Goal: Information Seeking & Learning: Find specific fact

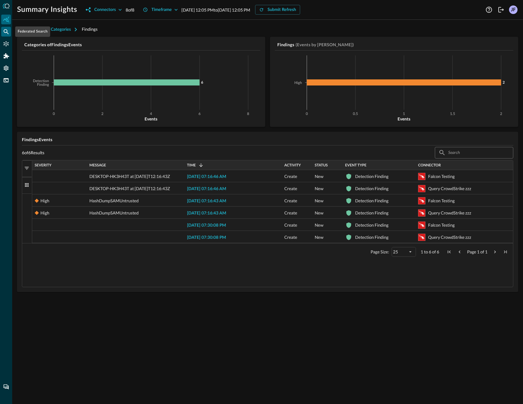
click at [8, 30] on icon "Federated Search" at bounding box center [6, 32] width 6 height 6
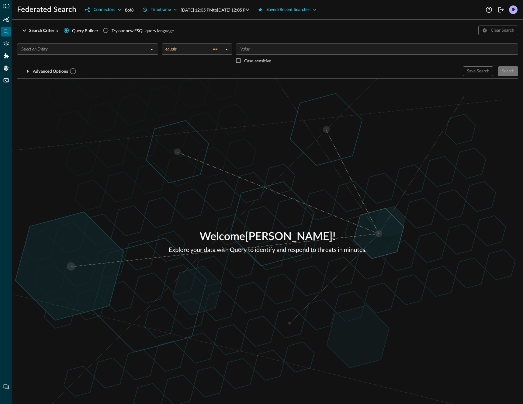
click at [73, 52] on input "text" at bounding box center [82, 49] width 127 height 8
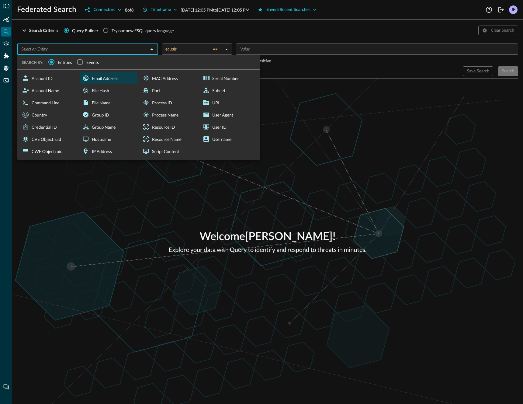
click at [101, 82] on div "Email Address" at bounding box center [109, 78] width 58 height 12
type input "Email Address"
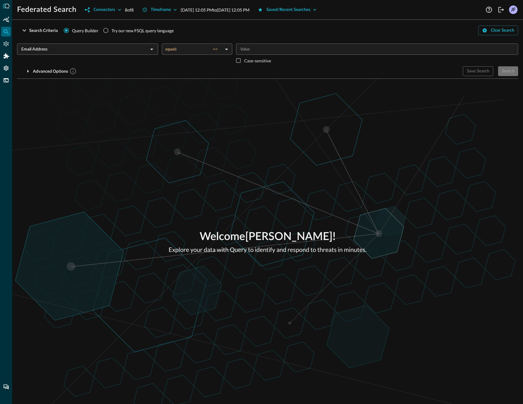
click at [183, 46] on body "Federated Search Connectors 8 of 8 Timeframe [DATE] 12:05 PM to [DATE] 12:05 PM…" at bounding box center [261, 202] width 523 height 404
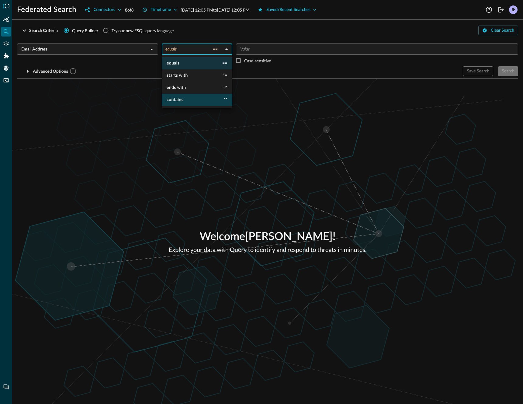
click at [193, 99] on li "contains **" at bounding box center [197, 100] width 71 height 12
type input "contains"
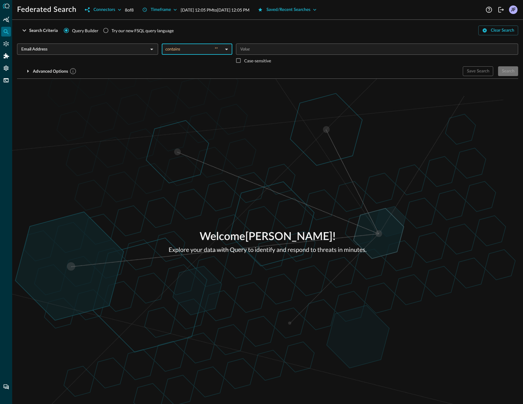
click at [287, 44] on div "​" at bounding box center [377, 49] width 282 height 11
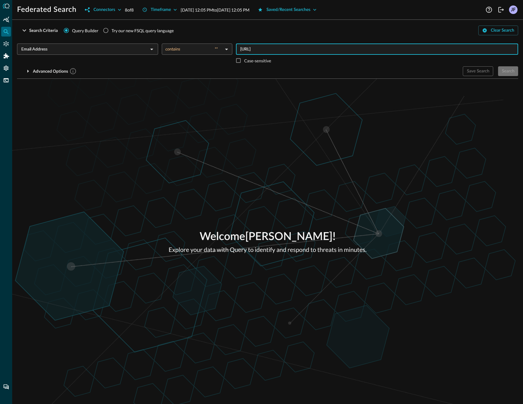
type input "[URL]"
click at [507, 70] on div "Save Search Search" at bounding box center [490, 71] width 55 height 10
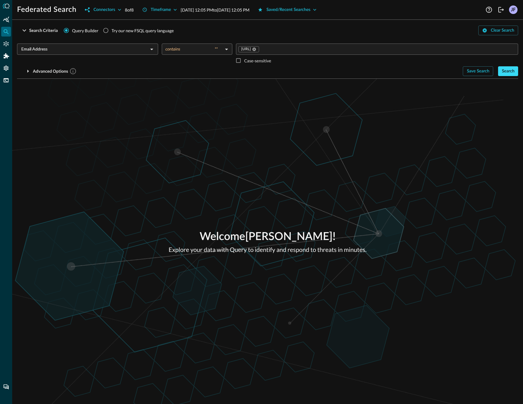
click at [507, 68] on div "Search" at bounding box center [508, 72] width 13 height 8
